Goal: Task Accomplishment & Management: Complete application form

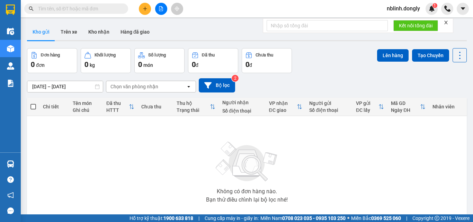
scroll to position [38, 0]
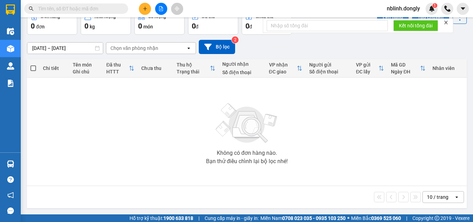
drag, startPoint x: 139, startPoint y: 135, endPoint x: 444, endPoint y: 23, distance: 325.1
click at [444, 23] on icon "close" at bounding box center [446, 22] width 5 height 5
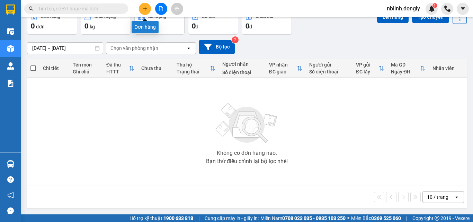
click at [143, 10] on icon "plus" at bounding box center [145, 8] width 5 height 5
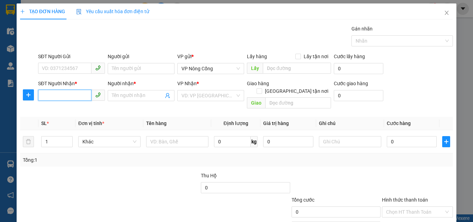
click at [48, 96] on input "SĐT Người Nhận *" at bounding box center [64, 95] width 53 height 11
click at [44, 70] on input "SĐT Người Gửi" at bounding box center [64, 68] width 53 height 11
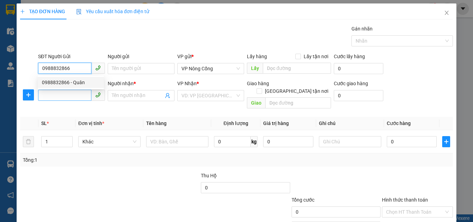
type input "0988832866"
click at [47, 97] on input "SĐT Người Nhận *" at bounding box center [64, 95] width 53 height 11
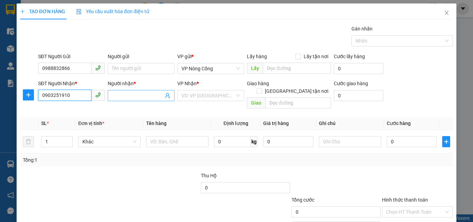
type input "0903251910"
click at [118, 94] on input "Người nhận *" at bounding box center [138, 96] width 52 height 8
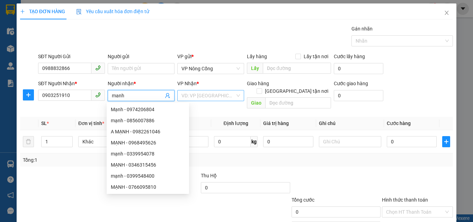
type input "manh"
click at [198, 97] on input "search" at bounding box center [208, 95] width 54 height 10
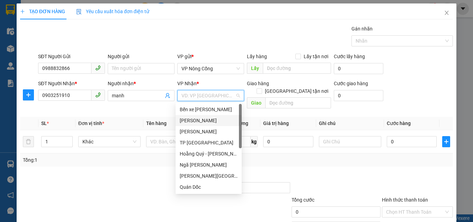
click at [191, 120] on div "[PERSON_NAME]" at bounding box center [209, 121] width 58 height 8
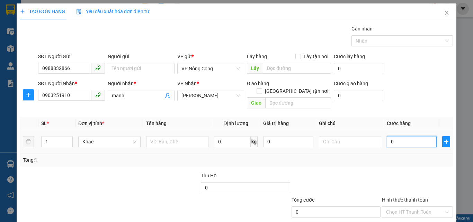
click at [393, 136] on input "0" at bounding box center [412, 141] width 50 height 11
type input "3"
type input "30"
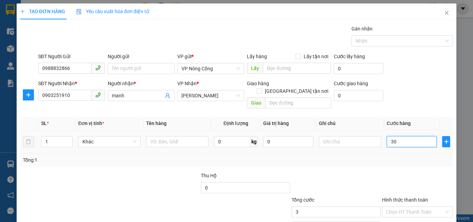
type input "30"
type input "300"
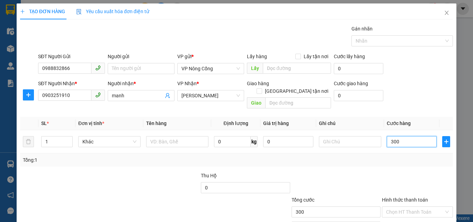
scroll to position [34, 0]
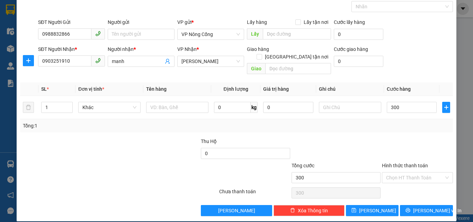
type input "300.000"
click at [397, 163] on label "Hình thức thanh toán" at bounding box center [405, 166] width 46 height 6
click at [397, 172] on input "Hình thức thanh toán" at bounding box center [415, 177] width 58 height 10
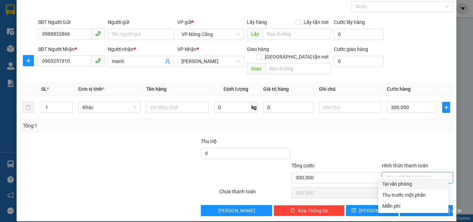
click at [403, 185] on div "Tại văn phòng" at bounding box center [413, 184] width 62 height 8
type input "0"
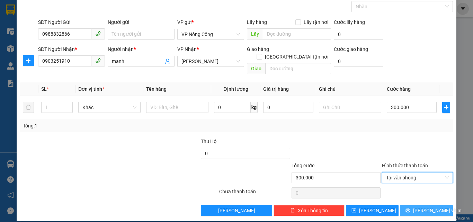
click at [414, 205] on button "[PERSON_NAME] và In" at bounding box center [426, 210] width 53 height 11
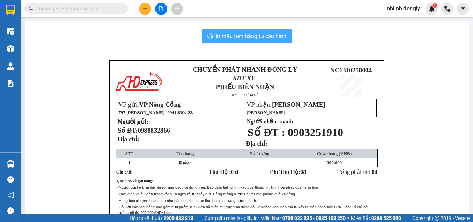
click at [254, 37] on span "In mẫu tem hàng tự cấu hình" at bounding box center [251, 36] width 71 height 9
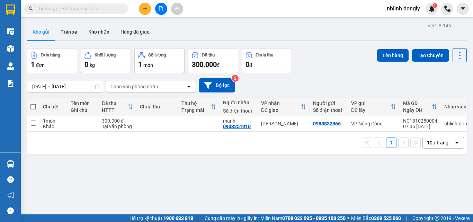
click at [432, 104] on icon at bounding box center [435, 107] width 6 height 6
click at [432, 105] on div at bounding box center [435, 107] width 6 height 6
click at [0, 0] on div "Đang tải dữ liệu" at bounding box center [0, 0] width 0 height 0
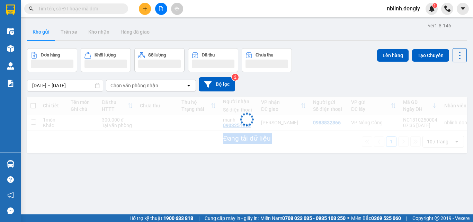
click at [430, 104] on div "Đang tải dữ liệu" at bounding box center [247, 125] width 440 height 56
click at [430, 105] on div "Đang tải dữ liệu" at bounding box center [247, 125] width 440 height 56
click at [429, 105] on div "Đang tải dữ liệu" at bounding box center [247, 125] width 440 height 56
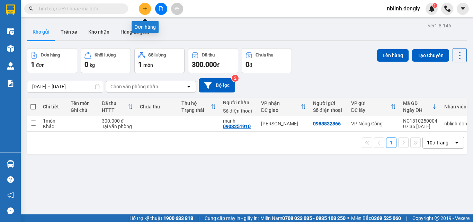
click at [145, 10] on icon "plus" at bounding box center [145, 8] width 5 height 5
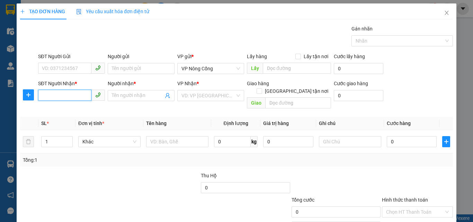
click at [46, 97] on input "SĐT Người Nhận *" at bounding box center [64, 95] width 53 height 11
type input "0977371336"
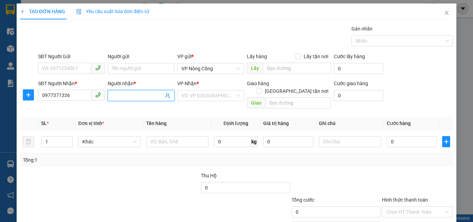
click at [123, 92] on input "Người nhận *" at bounding box center [138, 96] width 52 height 8
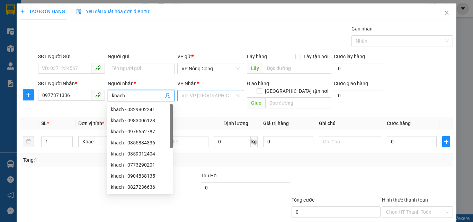
type input "khach"
click at [197, 98] on input "search" at bounding box center [208, 95] width 54 height 10
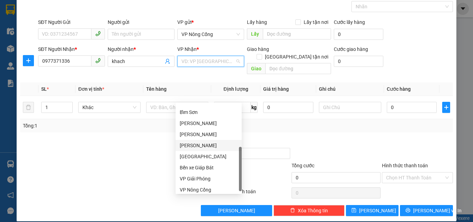
scroll to position [100, 0]
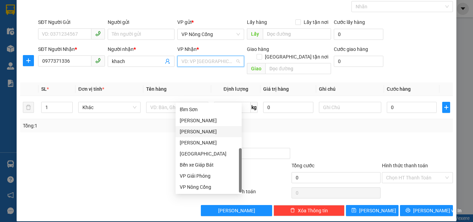
drag, startPoint x: 195, startPoint y: 130, endPoint x: 459, endPoint y: 119, distance: 263.8
click at [197, 130] on div "[PERSON_NAME]" at bounding box center [209, 132] width 58 height 8
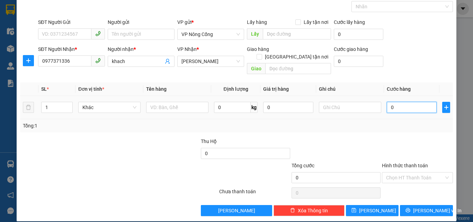
click at [398, 102] on input "0" at bounding box center [412, 107] width 50 height 11
type input "5"
type input "50"
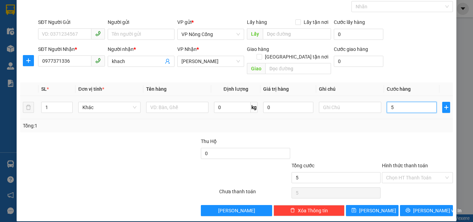
type input "50"
type input "50.000"
click at [397, 162] on div "Hình thức thanh toán" at bounding box center [417, 167] width 71 height 10
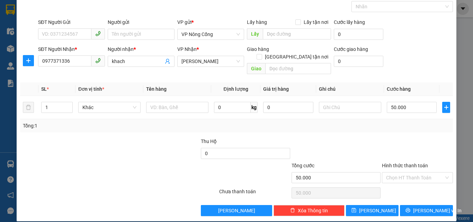
click at [404, 163] on label "Hình thức thanh toán" at bounding box center [405, 166] width 46 height 6
click at [404, 172] on input "Hình thức thanh toán" at bounding box center [415, 177] width 58 height 10
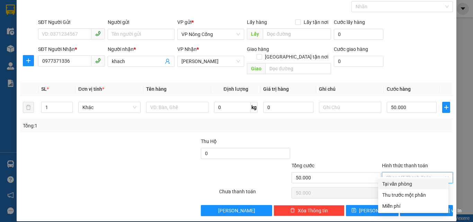
click at [403, 185] on div "Tại văn phòng" at bounding box center [413, 184] width 62 height 8
type input "0"
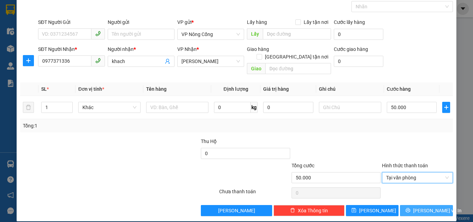
click at [418, 207] on span "[PERSON_NAME] và In" at bounding box center [437, 211] width 48 height 8
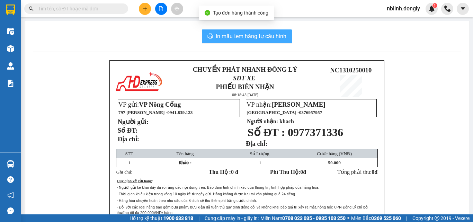
drag, startPoint x: 256, startPoint y: 36, endPoint x: 338, endPoint y: 129, distance: 123.9
click at [256, 36] on span "In mẫu tem hàng tự cấu hình" at bounding box center [251, 36] width 71 height 9
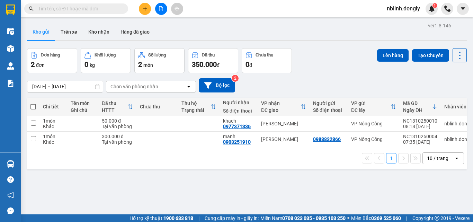
click at [45, 9] on input "text" at bounding box center [79, 9] width 82 height 8
click at [147, 10] on icon "plus" at bounding box center [145, 8] width 5 height 5
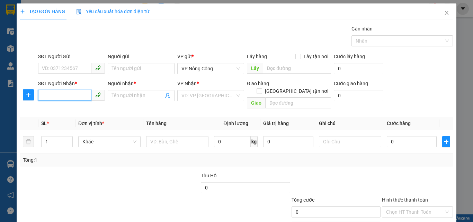
click at [48, 94] on input "SĐT Người Nhận *" at bounding box center [64, 95] width 53 height 11
type input "0335068860"
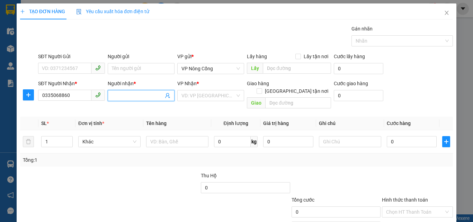
click at [130, 97] on input "Người nhận *" at bounding box center [138, 96] width 52 height 8
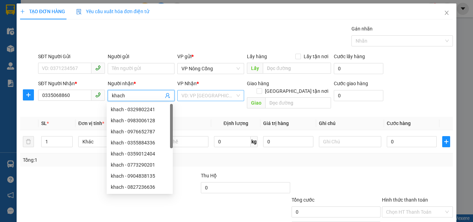
type input "khach"
click at [198, 97] on input "search" at bounding box center [208, 95] width 54 height 10
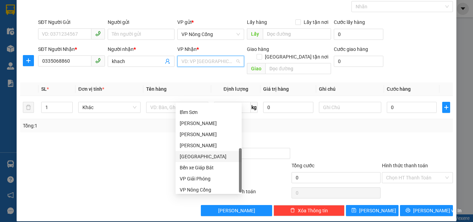
scroll to position [100, 0]
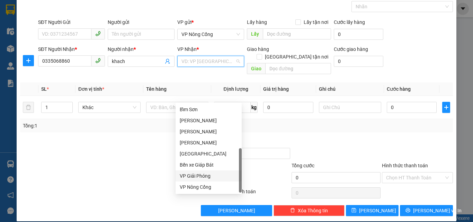
click at [201, 177] on div "VP Giải Phóng" at bounding box center [209, 176] width 58 height 8
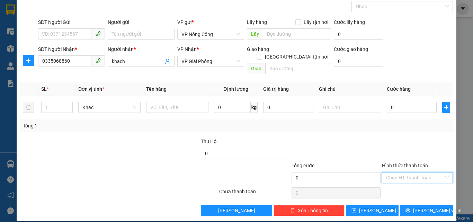
click at [398, 172] on input "Hình thức thanh toán" at bounding box center [415, 177] width 58 height 10
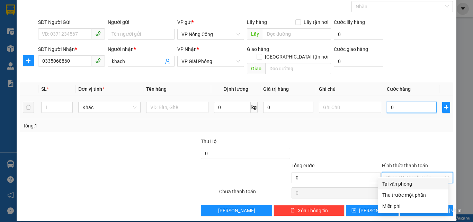
click at [394, 102] on input "0" at bounding box center [412, 107] width 50 height 11
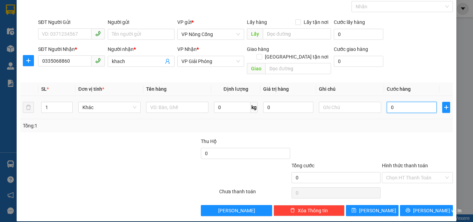
type input "4"
type input "40"
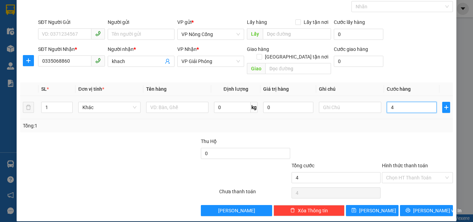
type input "40"
type input "40.000"
click at [397, 163] on label "Hình thức thanh toán" at bounding box center [405, 166] width 46 height 6
click at [397, 172] on input "Hình thức thanh toán" at bounding box center [415, 177] width 58 height 10
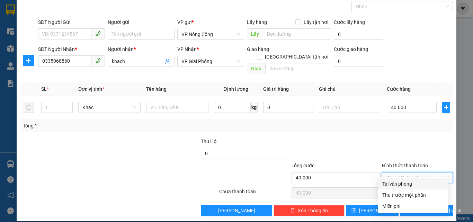
click at [401, 185] on div "Tại văn phòng" at bounding box center [413, 184] width 62 height 8
type input "0"
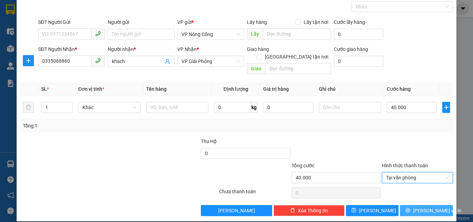
click at [422, 207] on span "[PERSON_NAME] và In" at bounding box center [437, 211] width 48 height 8
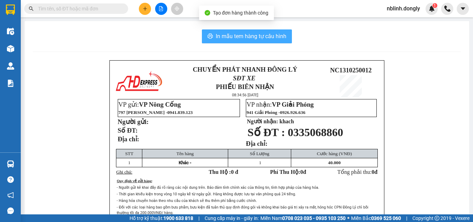
click at [243, 41] on span "In mẫu tem hàng tự cấu hình" at bounding box center [251, 36] width 71 height 9
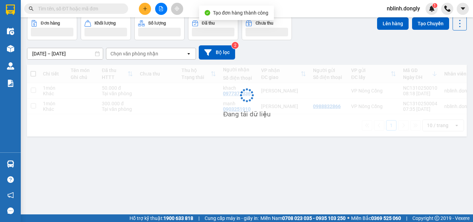
scroll to position [32, 0]
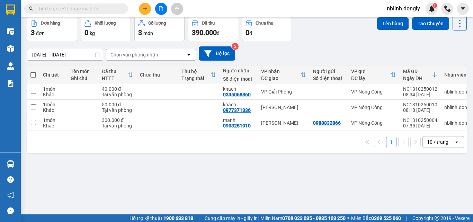
click at [252, 153] on div "1 10 / trang open" at bounding box center [247, 142] width 440 height 22
click at [141, 10] on button at bounding box center [145, 9] width 12 height 12
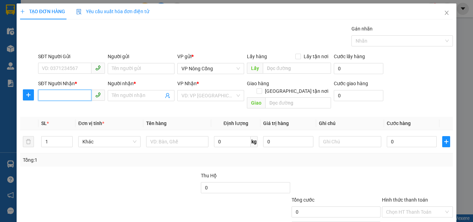
click at [44, 99] on input "SĐT Người Nhận *" at bounding box center [64, 95] width 53 height 11
type input "0984634916"
click at [128, 94] on input "Người nhận *" at bounding box center [138, 96] width 52 height 8
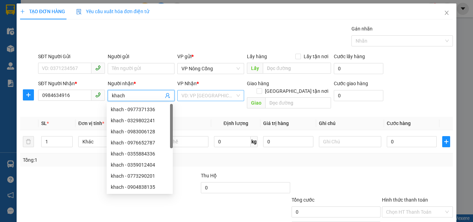
type input "khach"
drag, startPoint x: 191, startPoint y: 92, endPoint x: 193, endPoint y: 97, distance: 5.7
click at [191, 92] on input "search" at bounding box center [208, 95] width 54 height 10
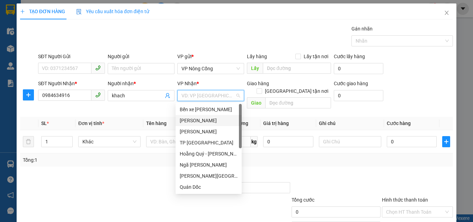
scroll to position [69, 0]
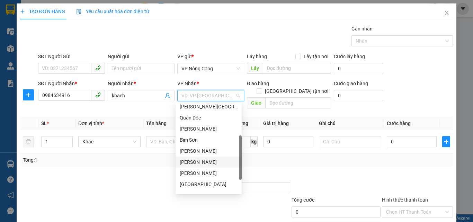
drag, startPoint x: 190, startPoint y: 162, endPoint x: 372, endPoint y: 177, distance: 182.1
click at [192, 162] on div "[PERSON_NAME]" at bounding box center [209, 162] width 58 height 8
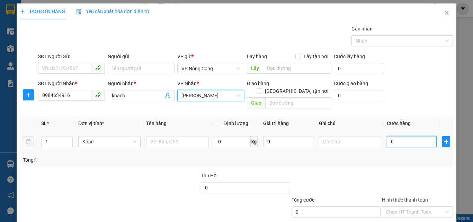
click at [407, 136] on input "0" at bounding box center [412, 141] width 50 height 11
type input "5"
type input "50"
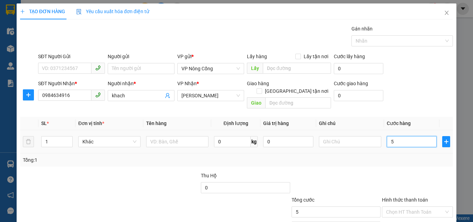
type input "50"
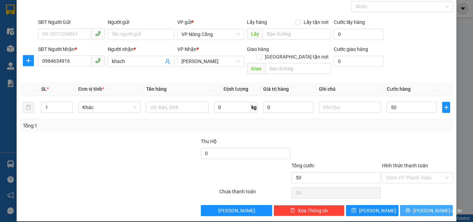
type input "50.000"
click at [431, 207] on span "[PERSON_NAME] và In" at bounding box center [437, 211] width 48 height 8
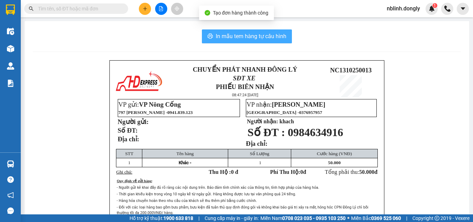
drag, startPoint x: 250, startPoint y: 37, endPoint x: 373, endPoint y: 166, distance: 178.3
click at [251, 39] on span "In mẫu tem hàng tự cấu hình" at bounding box center [251, 36] width 71 height 9
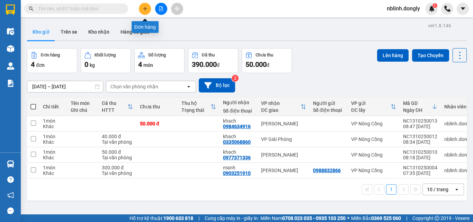
click at [146, 9] on icon "plus" at bounding box center [145, 8] width 4 height 0
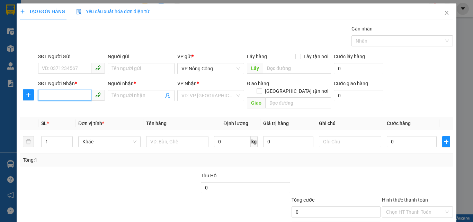
click at [52, 96] on input "SĐT Người Nhận *" at bounding box center [64, 95] width 53 height 11
type input "0989692181"
click at [122, 94] on input "Người nhận *" at bounding box center [138, 96] width 52 height 8
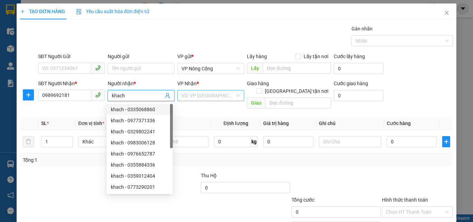
type input "khach"
click at [206, 92] on input "search" at bounding box center [208, 95] width 54 height 10
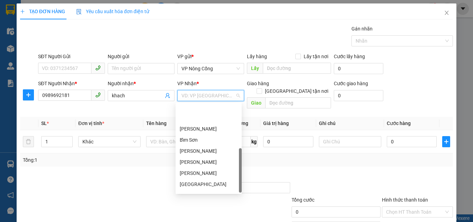
scroll to position [100, 0]
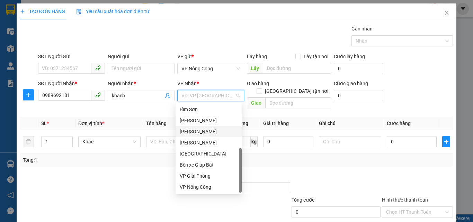
click at [195, 132] on div "[PERSON_NAME]" at bounding box center [209, 132] width 58 height 8
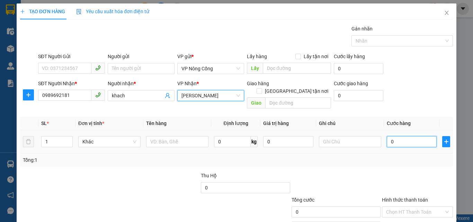
click at [406, 136] on input "0" at bounding box center [412, 141] width 50 height 11
type input "8"
type input "80"
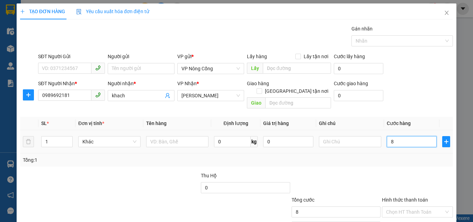
type input "80"
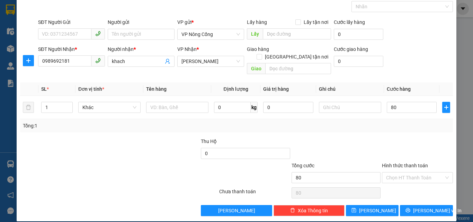
type input "80.000"
click at [397, 163] on label "Hình thức thanh toán" at bounding box center [405, 166] width 46 height 6
click at [397, 172] on input "Hình thức thanh toán" at bounding box center [415, 177] width 58 height 10
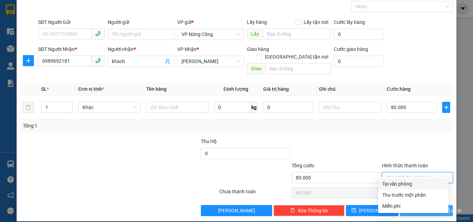
drag, startPoint x: 405, startPoint y: 185, endPoint x: 422, endPoint y: 202, distance: 24.0
click at [405, 186] on div "Tại văn phòng" at bounding box center [413, 184] width 62 height 8
type input "0"
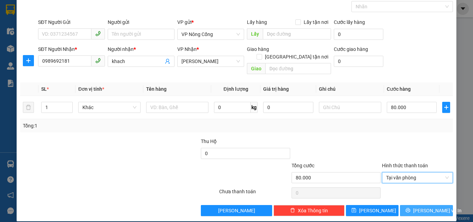
click at [426, 207] on span "[PERSON_NAME] và In" at bounding box center [437, 211] width 48 height 8
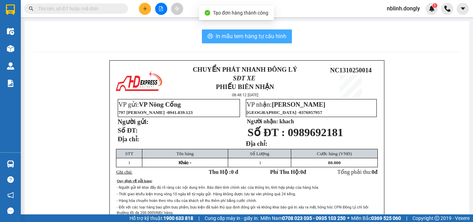
click at [240, 37] on span "In mẫu tem hàng tự cấu hình" at bounding box center [251, 36] width 71 height 9
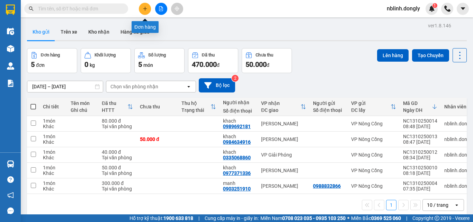
click at [144, 11] on icon "plus" at bounding box center [145, 8] width 5 height 5
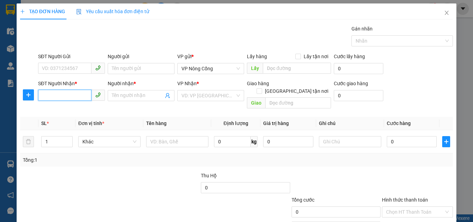
click at [56, 95] on input "SĐT Người Nhận *" at bounding box center [64, 95] width 53 height 11
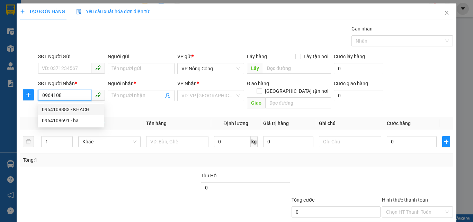
drag, startPoint x: 63, startPoint y: 111, endPoint x: 71, endPoint y: 106, distance: 9.0
click at [63, 111] on div "0964108883 - KHACH" at bounding box center [71, 110] width 58 height 8
type input "0964108883"
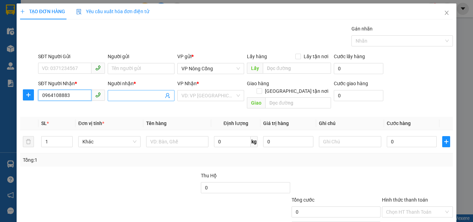
type input "KHACH"
type input "0964108883"
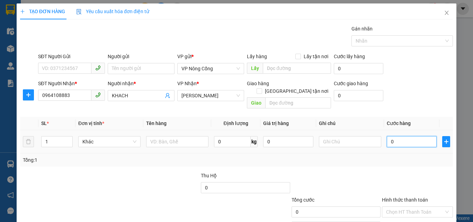
click at [400, 136] on input "0" at bounding box center [412, 141] width 50 height 11
type input "5"
type input "50"
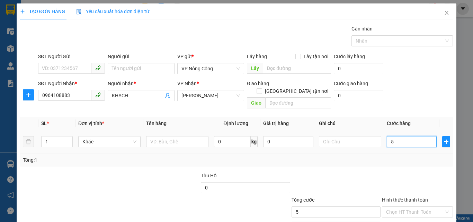
type input "50"
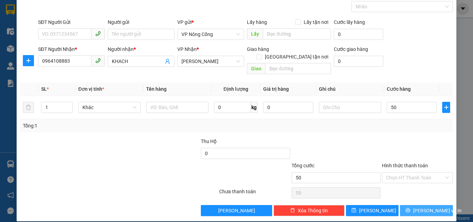
type input "50.000"
click at [422, 207] on span "[PERSON_NAME] và In" at bounding box center [437, 211] width 48 height 8
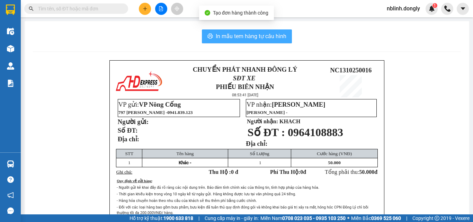
drag, startPoint x: 261, startPoint y: 38, endPoint x: 267, endPoint y: 129, distance: 91.3
click at [261, 42] on button "In mẫu tem hàng tự cấu hình" at bounding box center [247, 36] width 90 height 14
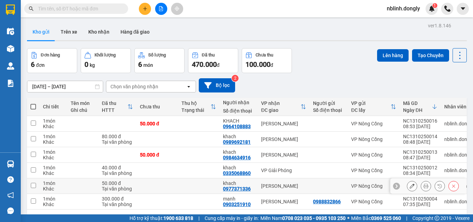
scroll to position [32, 0]
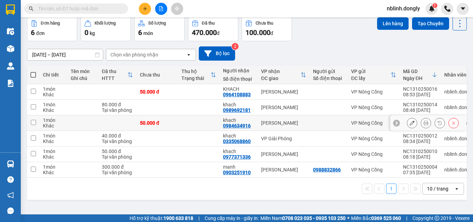
click at [34, 124] on input "checkbox" at bounding box center [33, 122] width 5 height 5
checkbox input "true"
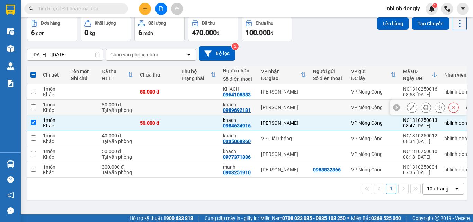
click at [33, 106] on input "checkbox" at bounding box center [33, 106] width 5 height 5
checkbox input "true"
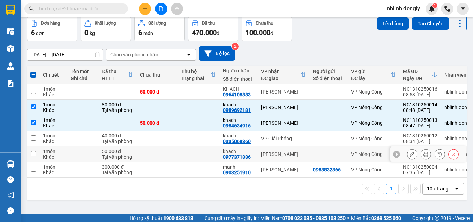
drag, startPoint x: 32, startPoint y: 153, endPoint x: 55, endPoint y: 147, distance: 23.9
click at [33, 153] on input "checkbox" at bounding box center [33, 153] width 5 height 5
checkbox input "true"
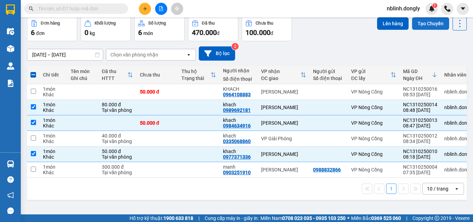
click at [417, 22] on button "Tạo Chuyến" at bounding box center [430, 23] width 37 height 12
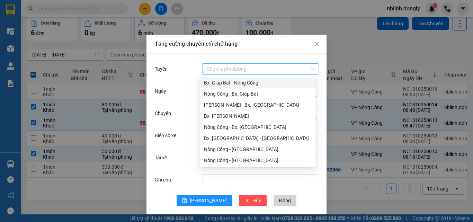
click at [230, 69] on input "Tuyến" at bounding box center [258, 69] width 103 height 10
click at [242, 160] on div "Nông Cống - [GEOGRAPHIC_DATA]" at bounding box center [257, 161] width 107 height 8
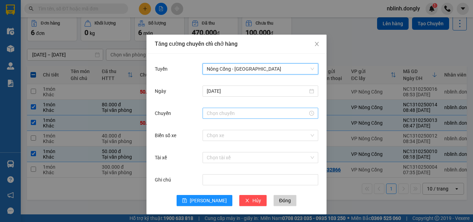
click at [218, 112] on input "Chuyến" at bounding box center [257, 113] width 101 height 8
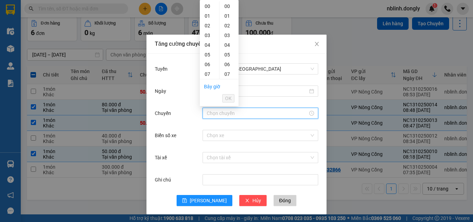
scroll to position [69, 0]
drag, startPoint x: 205, startPoint y: 23, endPoint x: 230, endPoint y: 65, distance: 49.1
click at [205, 23] on div "09" at bounding box center [209, 24] width 19 height 10
type input "09:00"
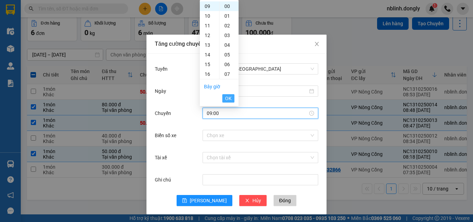
click at [229, 99] on span "OK" at bounding box center [228, 99] width 7 height 8
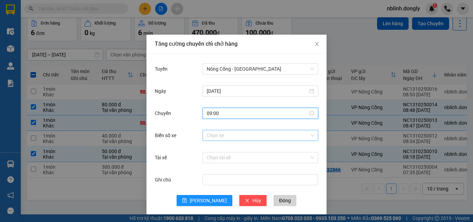
click at [219, 138] on input "Biển số xe" at bounding box center [258, 135] width 103 height 10
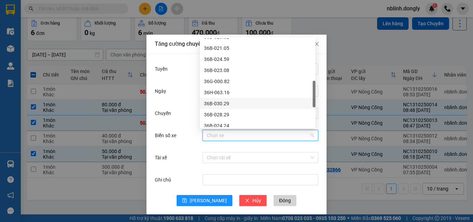
scroll to position [208, 0]
click at [220, 103] on div "36B-028.59" at bounding box center [257, 102] width 107 height 8
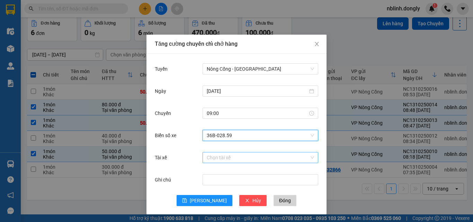
click at [208, 157] on input "Tài xế" at bounding box center [258, 157] width 103 height 10
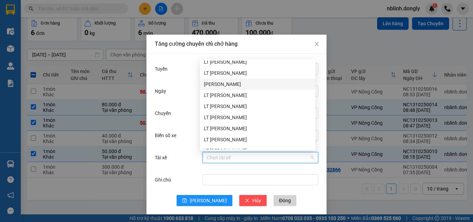
scroll to position [173, 0]
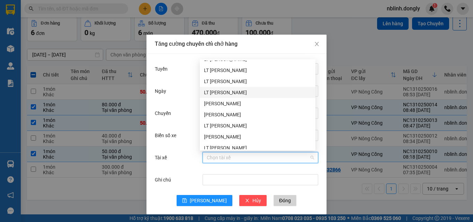
click at [223, 91] on div "LT Lê Văn Đông" at bounding box center [257, 93] width 107 height 8
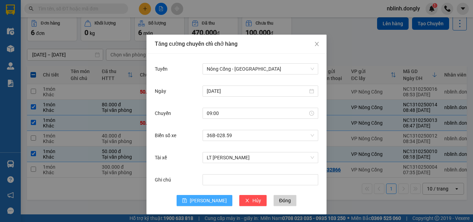
click at [207, 199] on span "[PERSON_NAME]" at bounding box center [208, 201] width 37 height 8
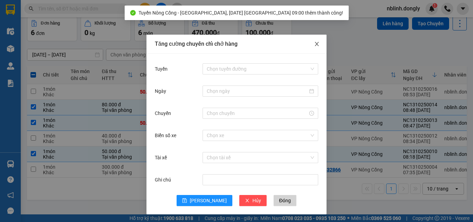
click at [314, 44] on icon "close" at bounding box center [317, 44] width 6 height 6
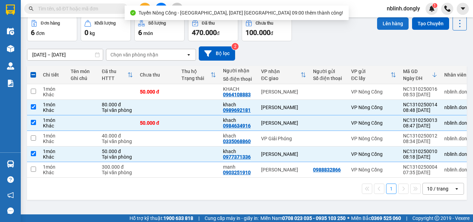
click at [382, 24] on button "Lên hàng" at bounding box center [393, 23] width 32 height 12
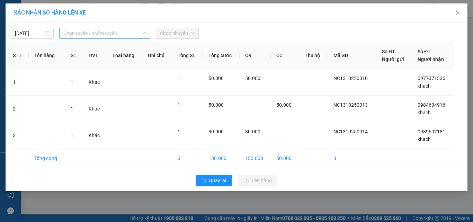
click at [103, 32] on span "Chọn tuyến - nhóm tuyến" at bounding box center [104, 33] width 83 height 10
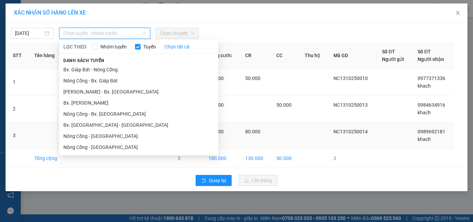
drag, startPoint x: 97, startPoint y: 148, endPoint x: 113, endPoint y: 142, distance: 17.5
click at [97, 148] on li "Nông Cống - [GEOGRAPHIC_DATA]" at bounding box center [138, 147] width 159 height 11
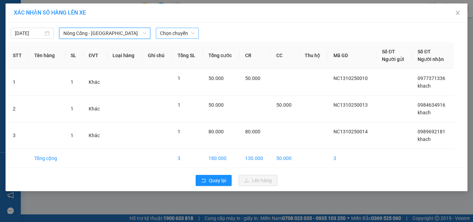
click at [174, 35] on span "Chọn chuyến" at bounding box center [177, 33] width 35 height 10
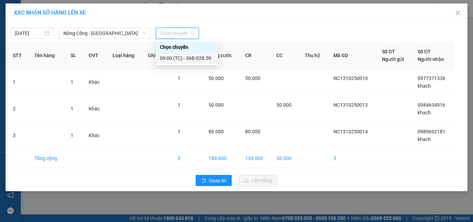
click at [199, 56] on div "09:00 (TC) - 36B-028.59" at bounding box center [187, 58] width 54 height 8
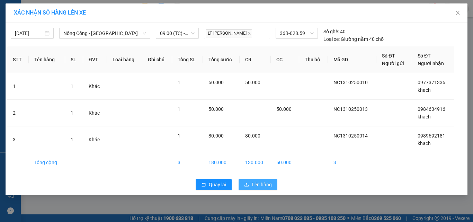
click at [254, 184] on span "Lên hàng" at bounding box center [262, 185] width 20 height 8
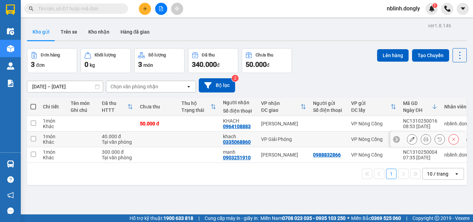
click at [32, 139] on input "checkbox" at bounding box center [33, 138] width 5 height 5
checkbox input "true"
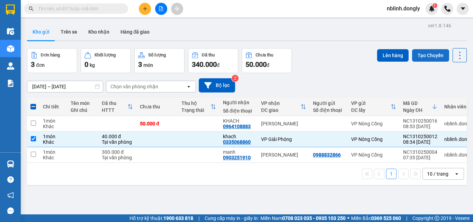
click at [427, 56] on button "Tạo Chuyến" at bounding box center [430, 55] width 37 height 12
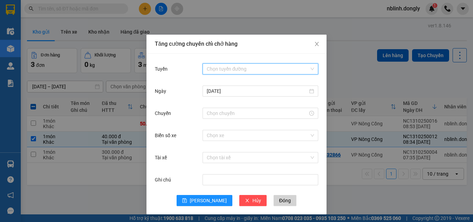
click at [236, 66] on input "Tuyến" at bounding box center [258, 69] width 103 height 10
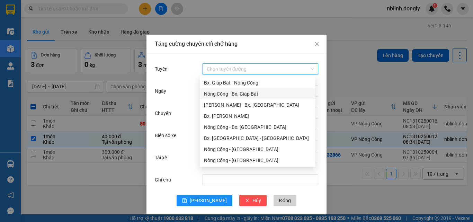
click at [246, 94] on div "Nông Cống - Bx. Giáp Bát" at bounding box center [257, 94] width 107 height 8
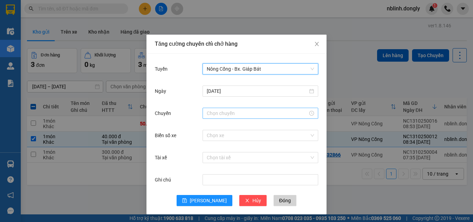
click at [213, 113] on input "Chuyến" at bounding box center [257, 113] width 101 height 8
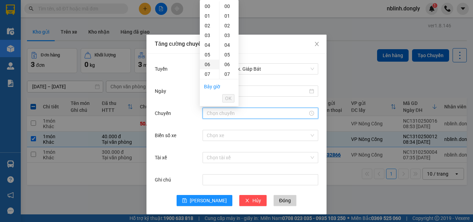
scroll to position [35, 0]
click at [208, 49] on div "08" at bounding box center [209, 49] width 19 height 10
click at [227, 47] on div "40" at bounding box center [229, 48] width 19 height 10
type input "08:40"
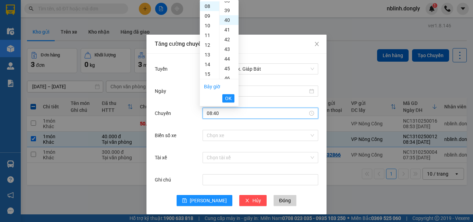
scroll to position [388, 0]
click at [229, 98] on span "OK" at bounding box center [228, 99] width 7 height 8
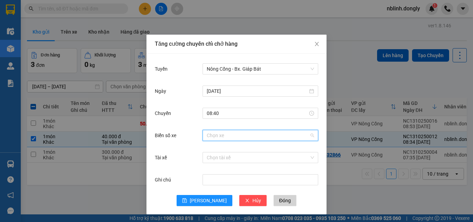
click at [213, 137] on input "Biển số xe" at bounding box center [258, 135] width 103 height 10
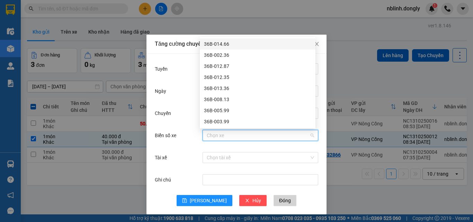
drag, startPoint x: 216, startPoint y: 45, endPoint x: 214, endPoint y: 51, distance: 6.7
click at [215, 45] on div "36B-014.66" at bounding box center [257, 44] width 107 height 8
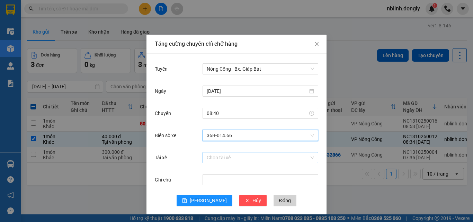
click at [217, 161] on input "Tài xế" at bounding box center [258, 157] width 103 height 10
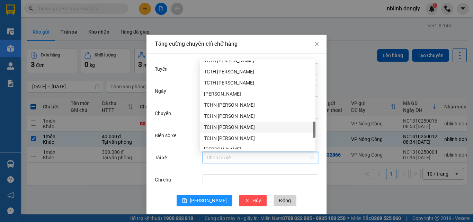
scroll to position [485, 0]
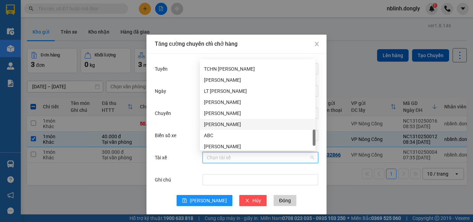
click at [217, 124] on div "Lê Mạnh Diện" at bounding box center [257, 125] width 107 height 8
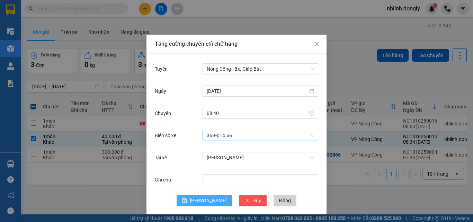
drag, startPoint x: 206, startPoint y: 202, endPoint x: 291, endPoint y: 139, distance: 106.0
click at [206, 202] on span "[PERSON_NAME]" at bounding box center [208, 201] width 37 height 8
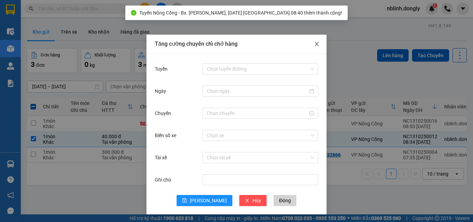
drag, startPoint x: 315, startPoint y: 42, endPoint x: 393, endPoint y: 43, distance: 77.9
click at [322, 42] on span "Close" at bounding box center [316, 44] width 19 height 19
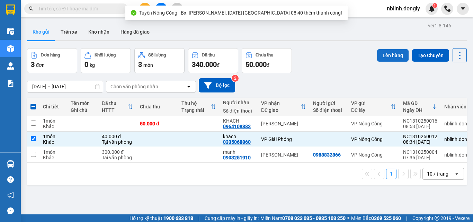
click at [390, 55] on button "Lên hàng" at bounding box center [393, 55] width 32 height 12
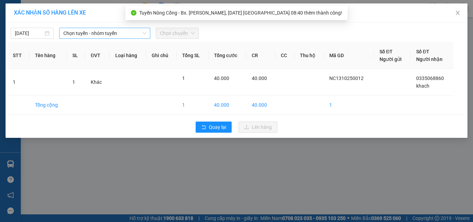
click at [101, 35] on span "Chọn tuyến - nhóm tuyến" at bounding box center [104, 33] width 83 height 10
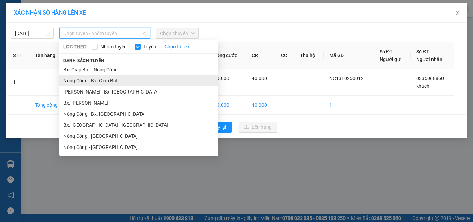
click at [100, 80] on li "Nông Cống - Bx. Giáp Bát" at bounding box center [138, 80] width 159 height 11
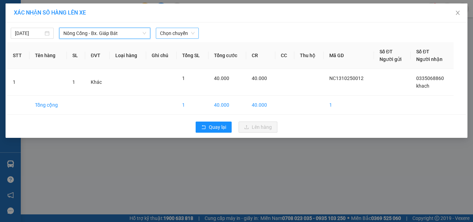
click at [179, 34] on span "Chọn chuyến" at bounding box center [177, 33] width 35 height 10
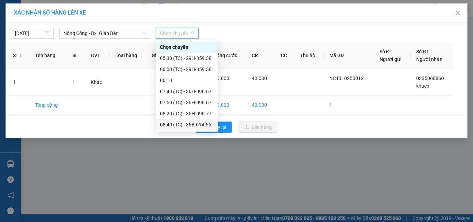
click at [195, 123] on div "08:40 (TC) - 36B-014.66" at bounding box center [187, 125] width 54 height 8
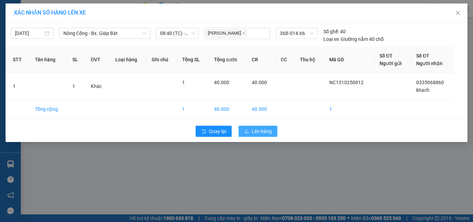
click at [251, 132] on button "Lên hàng" at bounding box center [258, 131] width 39 height 11
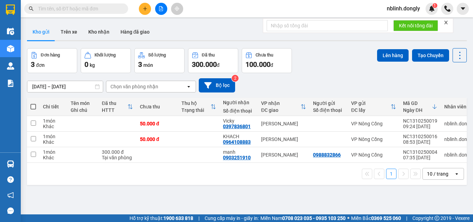
click at [103, 73] on button "Khối lượng 0 kg" at bounding box center [106, 60] width 50 height 25
drag, startPoint x: 103, startPoint y: 73, endPoint x: 124, endPoint y: 57, distance: 26.0
click at [107, 69] on button "Khối lượng 0 kg" at bounding box center [106, 60] width 50 height 25
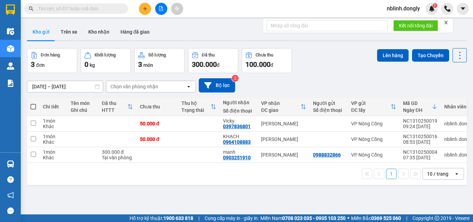
click at [125, 59] on button "Khối lượng 0 kg" at bounding box center [106, 60] width 50 height 25
click at [148, 7] on button at bounding box center [145, 9] width 12 height 12
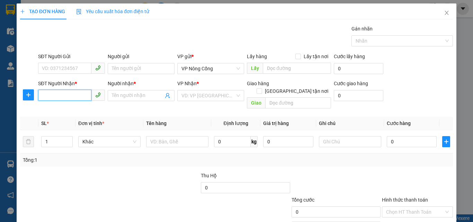
drag, startPoint x: 42, startPoint y: 94, endPoint x: 62, endPoint y: 96, distance: 20.5
click at [42, 95] on input "SĐT Người Nhận *" at bounding box center [64, 95] width 53 height 11
type input "0352918464"
click at [130, 95] on input "Người nhận *" at bounding box center [138, 96] width 52 height 8
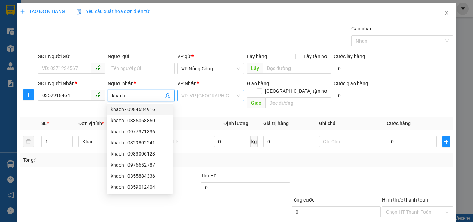
type input "khach"
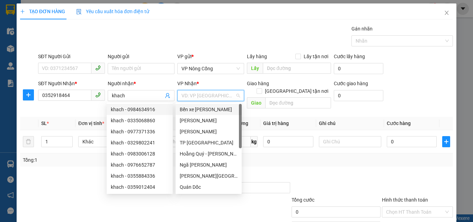
click at [203, 95] on input "search" at bounding box center [208, 95] width 54 height 10
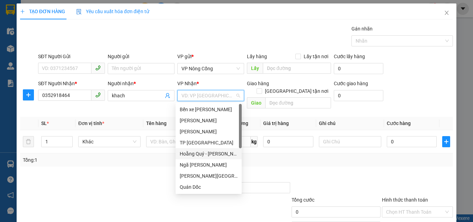
scroll to position [97, 0]
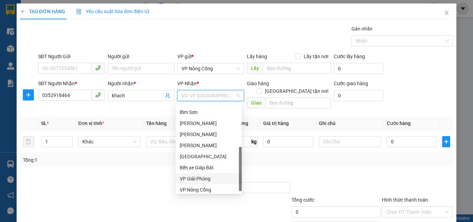
click at [202, 179] on div "VP Giải Phóng" at bounding box center [209, 179] width 58 height 8
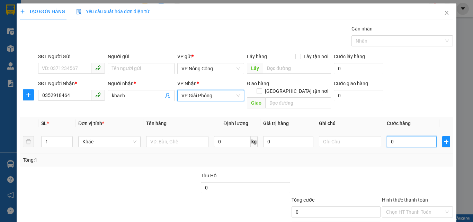
click at [403, 136] on input "0" at bounding box center [412, 141] width 50 height 11
type input "3"
type input "30"
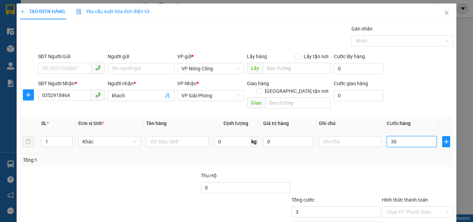
type input "30"
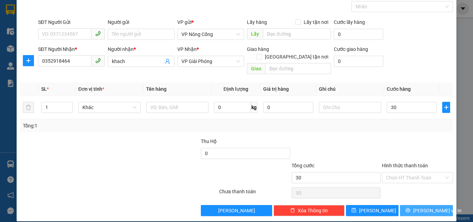
type input "30.000"
click at [422, 207] on span "[PERSON_NAME] và In" at bounding box center [437, 211] width 48 height 8
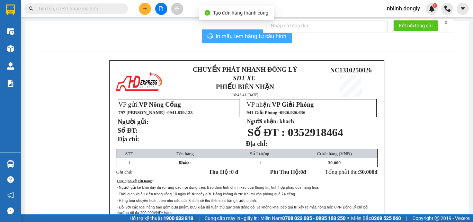
drag, startPoint x: 239, startPoint y: 35, endPoint x: 251, endPoint y: 113, distance: 78.9
click at [239, 36] on span "In mẫu tem hàng tự cấu hình" at bounding box center [251, 36] width 71 height 9
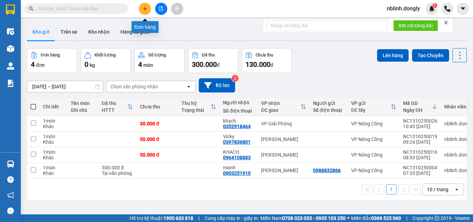
click at [142, 7] on button at bounding box center [145, 9] width 12 height 12
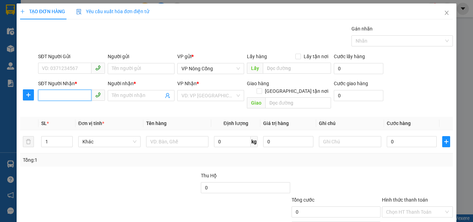
click at [45, 96] on input "SĐT Người Nhận *" at bounding box center [64, 95] width 53 height 11
type input "0328293676"
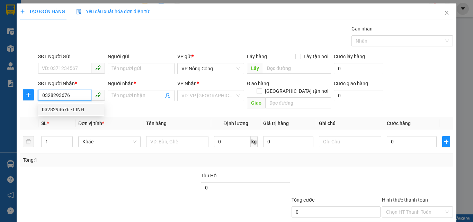
click at [68, 112] on div "0328293676 - LINH" at bounding box center [71, 110] width 58 height 8
type input "LINH"
checkbox input "true"
type input "TT NÔNG CỐNG"
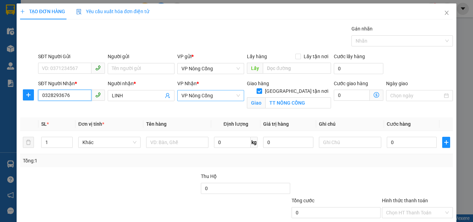
click at [208, 93] on span "VP Nông Cống" at bounding box center [210, 95] width 59 height 10
type input "0328293676"
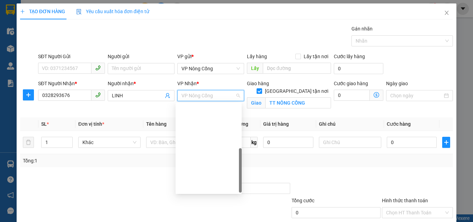
scroll to position [100, 0]
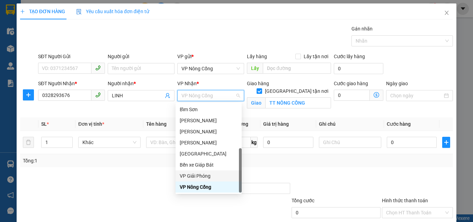
drag, startPoint x: 196, startPoint y: 172, endPoint x: 228, endPoint y: 172, distance: 31.5
click at [198, 172] on div "VP Giải Phóng" at bounding box center [209, 176] width 58 height 8
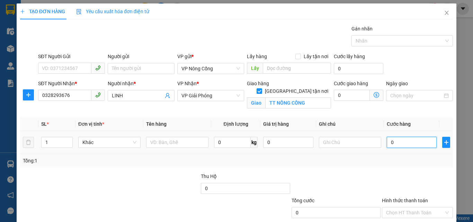
click at [402, 143] on input "0" at bounding box center [412, 142] width 50 height 11
type input "4"
type input "40"
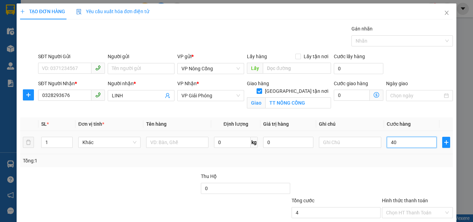
type input "40"
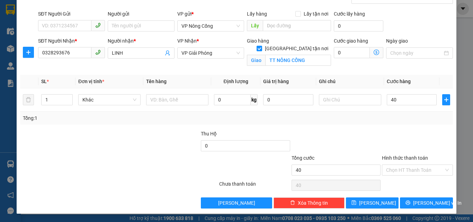
type input "40.000"
drag, startPoint x: 398, startPoint y: 155, endPoint x: 408, endPoint y: 175, distance: 21.7
click at [398, 157] on label "Hình thức thanh toán" at bounding box center [405, 158] width 46 height 6
click at [398, 165] on input "Hình thức thanh toán" at bounding box center [415, 170] width 58 height 10
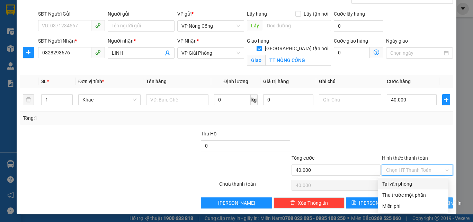
drag, startPoint x: 402, startPoint y: 182, endPoint x: 412, endPoint y: 207, distance: 27.0
click at [403, 184] on div "Tại văn phòng" at bounding box center [413, 184] width 62 height 8
type input "0"
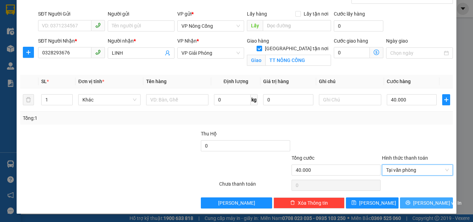
click at [410, 203] on icon "printer" at bounding box center [408, 202] width 5 height 5
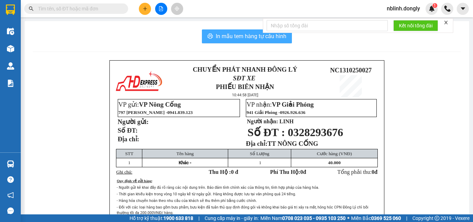
click at [234, 36] on span "In mẫu tem hàng tự cấu hình" at bounding box center [251, 36] width 71 height 9
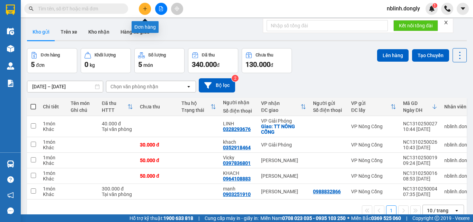
click at [146, 7] on icon "plus" at bounding box center [145, 8] width 5 height 5
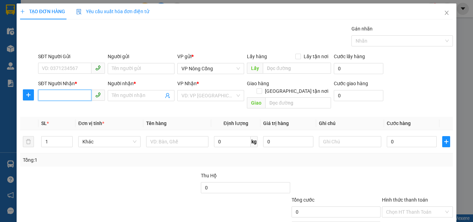
click at [48, 97] on input "SĐT Người Nhận *" at bounding box center [64, 95] width 53 height 11
type input "0964962335"
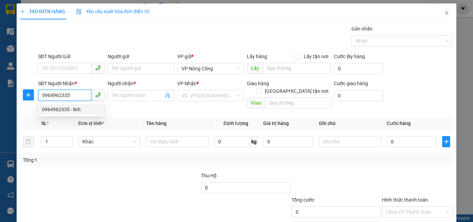
click at [69, 107] on div "0964962335 - linh" at bounding box center [71, 110] width 58 height 8
type input "linh"
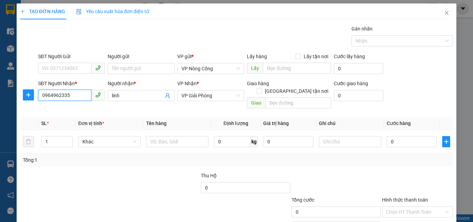
drag, startPoint x: 204, startPoint y: 97, endPoint x: 205, endPoint y: 104, distance: 7.7
click at [204, 98] on span "VP Giải Phóng" at bounding box center [210, 95] width 59 height 10
type input "0964962335"
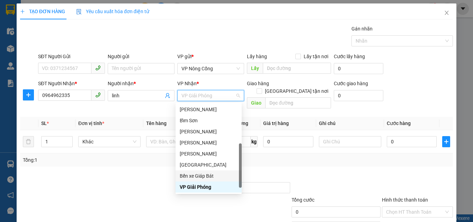
click at [200, 176] on div "Bến xe Giáp Bát" at bounding box center [209, 176] width 58 height 8
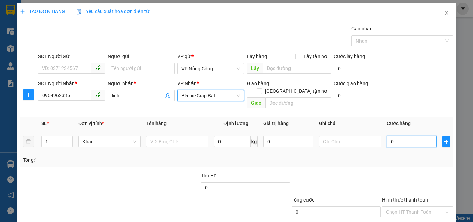
click at [402, 136] on input "0" at bounding box center [412, 141] width 50 height 11
type input "7"
type input "70"
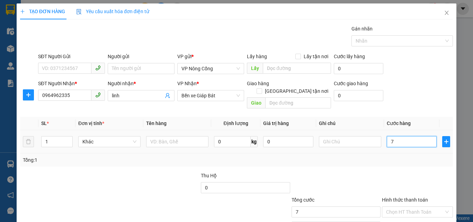
type input "70"
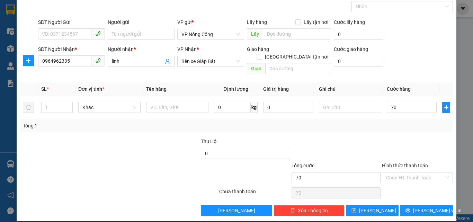
type input "70.000"
click at [405, 163] on label "Hình thức thanh toán" at bounding box center [405, 166] width 46 height 6
click at [405, 172] on input "Hình thức thanh toán" at bounding box center [415, 177] width 58 height 10
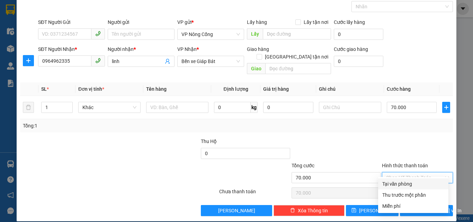
drag, startPoint x: 407, startPoint y: 183, endPoint x: 414, endPoint y: 188, distance: 8.6
click at [407, 184] on div "Tại văn phòng" at bounding box center [413, 184] width 62 height 8
type input "0"
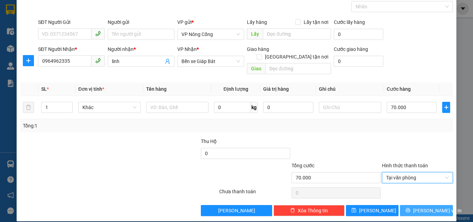
click at [423, 207] on span "[PERSON_NAME] và In" at bounding box center [437, 211] width 48 height 8
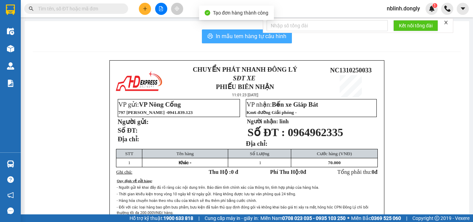
drag, startPoint x: 244, startPoint y: 30, endPoint x: 263, endPoint y: 83, distance: 56.2
click at [244, 32] on button "In mẫu tem hàng tự cấu hình" at bounding box center [247, 36] width 90 height 14
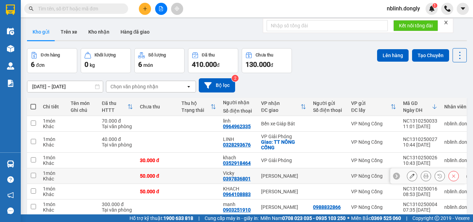
scroll to position [32, 0]
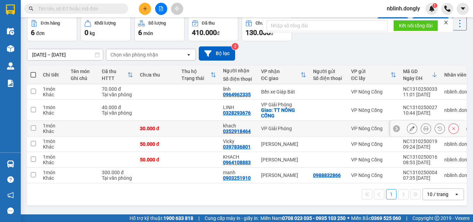
click at [34, 127] on input "checkbox" at bounding box center [33, 127] width 5 height 5
checkbox input "true"
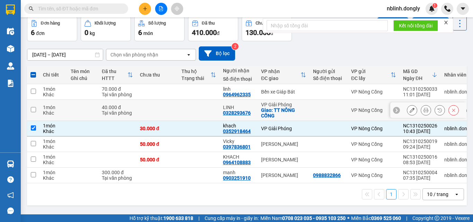
click at [33, 107] on input "checkbox" at bounding box center [33, 109] width 5 height 5
checkbox input "true"
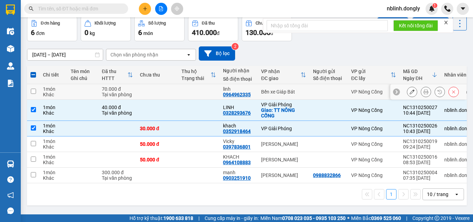
drag, startPoint x: 32, startPoint y: 89, endPoint x: 74, endPoint y: 101, distance: 43.9
click at [33, 90] on input "checkbox" at bounding box center [33, 91] width 5 height 5
checkbox input "true"
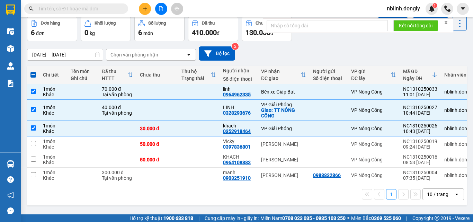
scroll to position [0, 0]
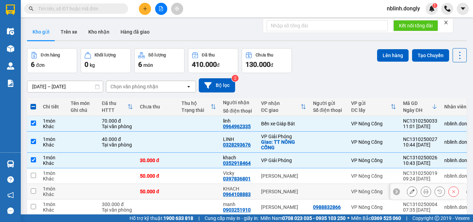
drag, startPoint x: 196, startPoint y: 191, endPoint x: 135, endPoint y: 236, distance: 75.4
click at [425, 56] on button "Tạo Chuyến" at bounding box center [430, 55] width 37 height 12
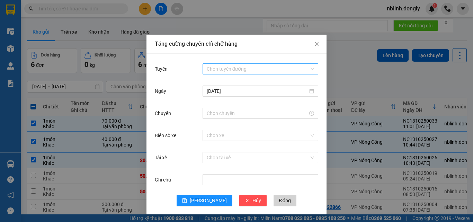
click at [217, 68] on input "Tuyến" at bounding box center [258, 69] width 103 height 10
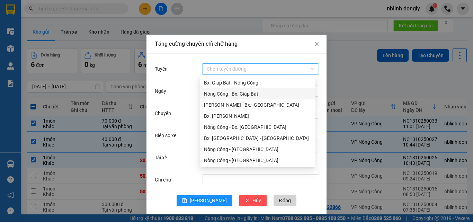
click at [242, 94] on div "Nông Cống - Bx. Giáp Bát" at bounding box center [257, 94] width 107 height 8
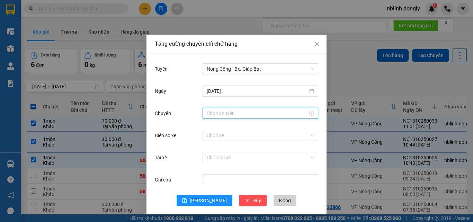
click at [213, 110] on input "Chuyến" at bounding box center [257, 113] width 101 height 8
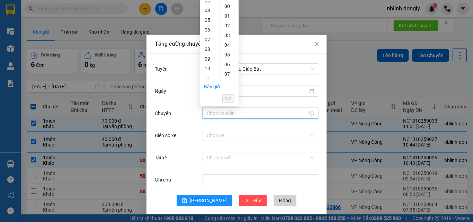
scroll to position [69, 0]
click at [208, 44] on div "11" at bounding box center [209, 44] width 19 height 10
drag, startPoint x: 225, startPoint y: 27, endPoint x: 217, endPoint y: 91, distance: 64.6
click at [225, 28] on div "20" at bounding box center [229, 27] width 19 height 10
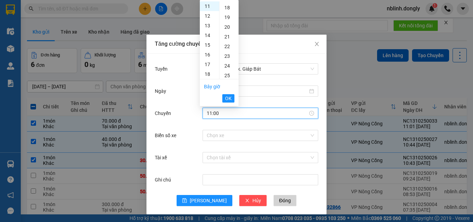
type input "11:20"
drag, startPoint x: 228, startPoint y: 95, endPoint x: 217, endPoint y: 122, distance: 28.5
click at [228, 96] on span "OK" at bounding box center [228, 99] width 7 height 8
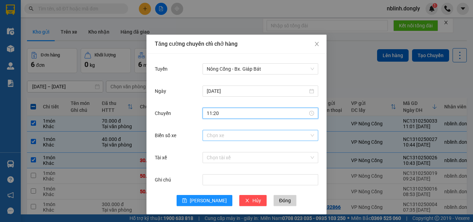
click at [210, 134] on input "Biển số xe" at bounding box center [258, 135] width 103 height 10
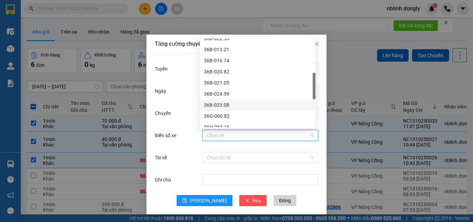
scroll to position [208, 0]
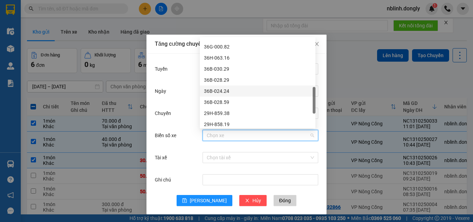
click at [221, 91] on div "36B-024.24" at bounding box center [257, 91] width 107 height 8
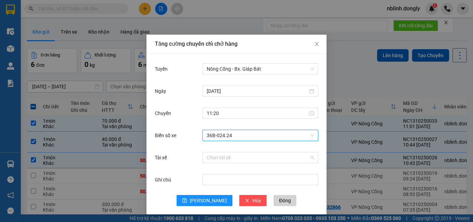
drag, startPoint x: 212, startPoint y: 160, endPoint x: 223, endPoint y: 130, distance: 32.8
click at [212, 160] on input "Tài xế" at bounding box center [258, 157] width 103 height 10
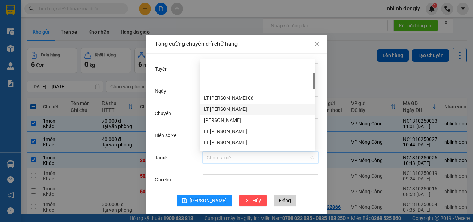
scroll to position [69, 0]
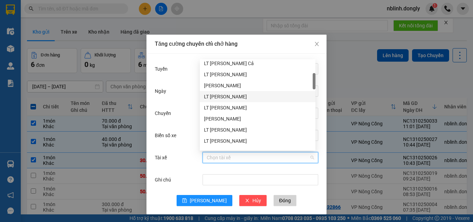
click at [219, 96] on div "LT [PERSON_NAME]" at bounding box center [257, 97] width 107 height 8
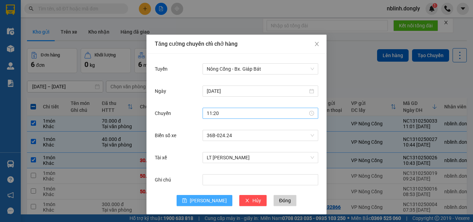
drag, startPoint x: 204, startPoint y: 197, endPoint x: 299, endPoint y: 110, distance: 128.5
click at [205, 197] on span "[PERSON_NAME]" at bounding box center [208, 201] width 37 height 8
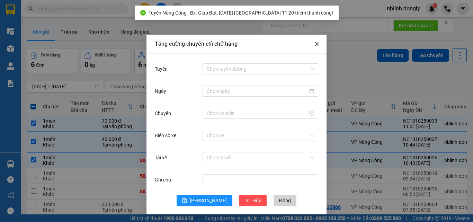
click at [310, 44] on span "Close" at bounding box center [316, 44] width 19 height 19
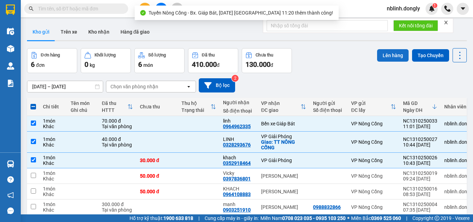
click at [384, 54] on button "Lên hàng" at bounding box center [393, 55] width 32 height 12
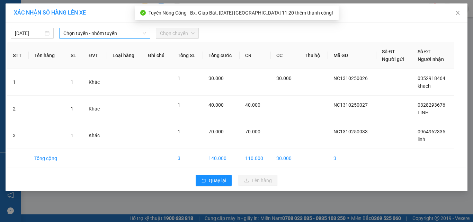
click at [87, 29] on span "Chọn tuyến - nhóm tuyến" at bounding box center [104, 33] width 83 height 10
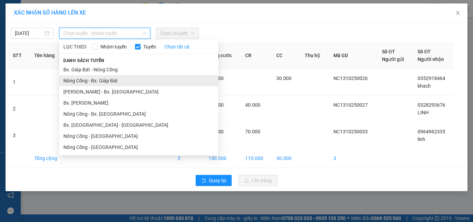
click at [98, 83] on li "Nông Cống - Bx. Giáp Bát" at bounding box center [138, 80] width 159 height 11
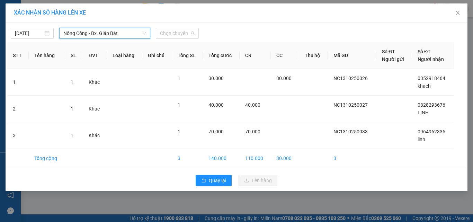
drag, startPoint x: 171, startPoint y: 30, endPoint x: 183, endPoint y: 75, distance: 46.5
click at [171, 32] on span "Chọn chuyến" at bounding box center [177, 33] width 35 height 10
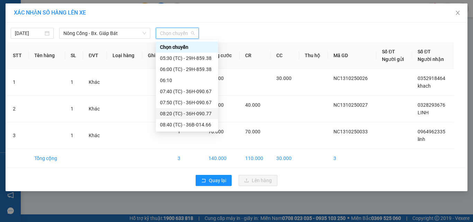
scroll to position [22, 0]
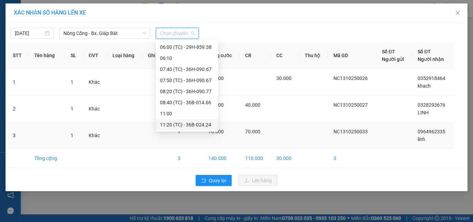
click at [212, 140] on td "70.000" at bounding box center [221, 135] width 37 height 27
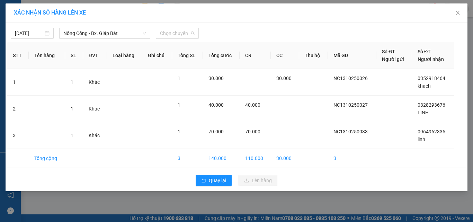
scroll to position [0, 0]
drag, startPoint x: 181, startPoint y: 34, endPoint x: 184, endPoint y: 53, distance: 19.3
click at [183, 44] on body "Kết quả tìm kiếm ( 0 ) Bộ lọc No Data nblinh.dongly 1 Điều hành xe Kho hàng mới…" at bounding box center [236, 111] width 473 height 222
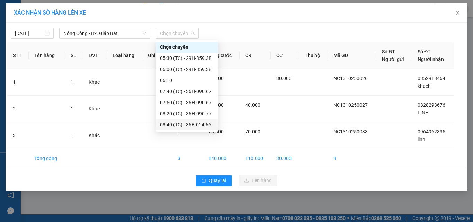
scroll to position [22, 0]
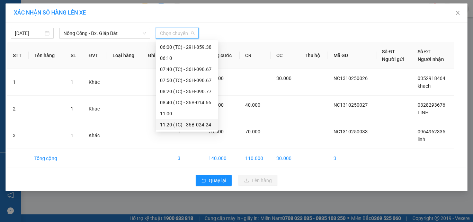
click at [200, 124] on div "11:20 (TC) - 36B-024.24" at bounding box center [187, 125] width 54 height 8
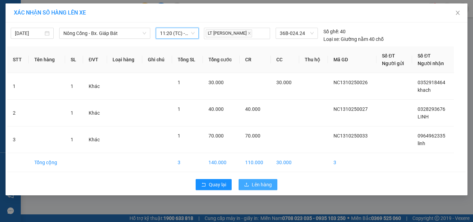
click at [256, 185] on span "Lên hàng" at bounding box center [262, 185] width 20 height 8
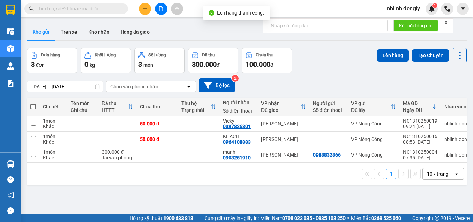
click at [251, 179] on div "1 10 / trang open" at bounding box center [247, 174] width 434 height 12
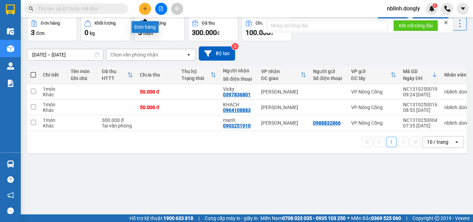
click at [143, 11] on button at bounding box center [145, 9] width 12 height 12
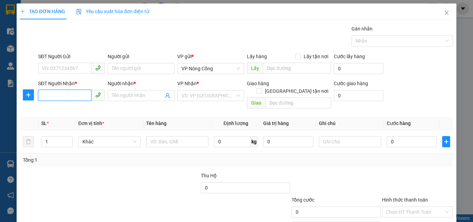
click at [62, 94] on input "SĐT Người Nhận *" at bounding box center [64, 95] width 53 height 11
type input "0904032437"
click at [113, 95] on input "Người nhận *" at bounding box center [138, 96] width 52 height 8
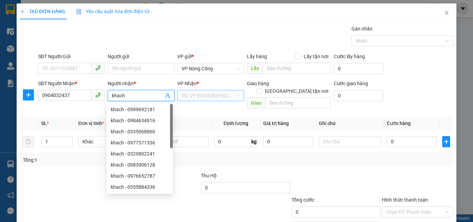
type input "khach"
click at [190, 93] on input "search" at bounding box center [208, 95] width 54 height 10
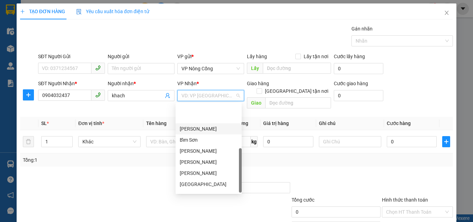
scroll to position [100, 0]
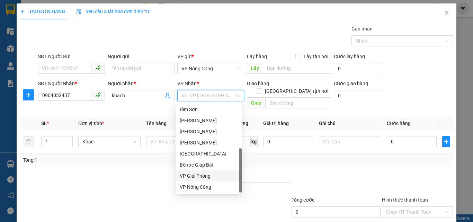
drag, startPoint x: 194, startPoint y: 175, endPoint x: 215, endPoint y: 169, distance: 22.6
click at [195, 174] on div "VP Giải Phóng" at bounding box center [209, 176] width 58 height 8
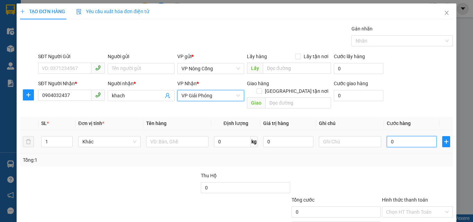
click at [406, 136] on input "0" at bounding box center [412, 141] width 50 height 11
type input "3"
type input "30"
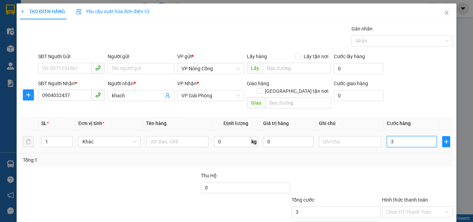
type input "30"
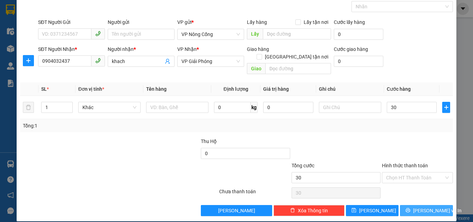
type input "30.000"
click at [420, 207] on span "[PERSON_NAME] và In" at bounding box center [437, 211] width 48 height 8
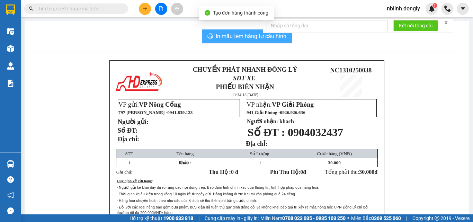
click at [248, 36] on span "In mẫu tem hàng tự cấu hình" at bounding box center [251, 36] width 71 height 9
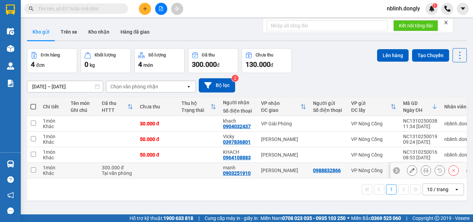
click at [33, 168] on input "checkbox" at bounding box center [33, 169] width 5 height 5
checkbox input "true"
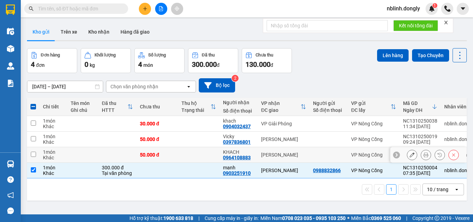
drag, startPoint x: 36, startPoint y: 154, endPoint x: 36, endPoint y: 150, distance: 3.5
click at [36, 154] on td at bounding box center [33, 155] width 12 height 16
checkbox input "true"
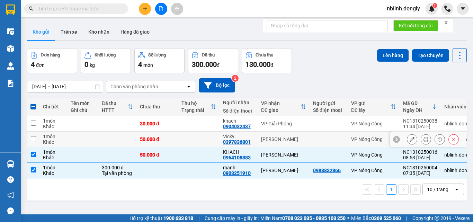
click at [35, 139] on input "checkbox" at bounding box center [33, 138] width 5 height 5
checkbox input "true"
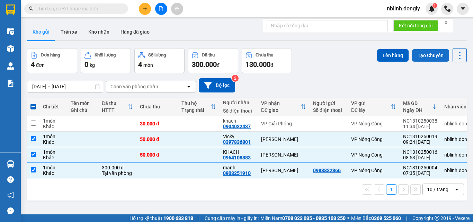
click at [426, 55] on button "Tạo Chuyến" at bounding box center [430, 55] width 37 height 12
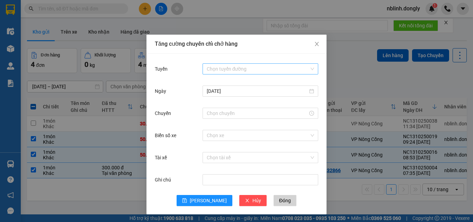
drag, startPoint x: 233, startPoint y: 66, endPoint x: 232, endPoint y: 71, distance: 5.0
click at [233, 66] on input "Tuyến" at bounding box center [258, 69] width 103 height 10
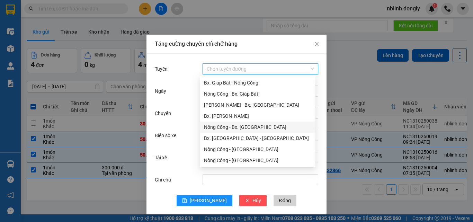
click at [241, 128] on div "Nông Cống - Bx. [GEOGRAPHIC_DATA]" at bounding box center [257, 127] width 107 height 8
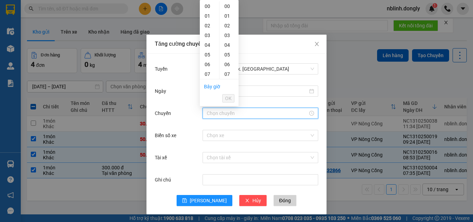
click at [211, 113] on input "Chuyến" at bounding box center [257, 113] width 101 height 8
click at [206, 53] on div "12" at bounding box center [209, 53] width 19 height 10
click at [207, 29] on div "11" at bounding box center [209, 31] width 19 height 10
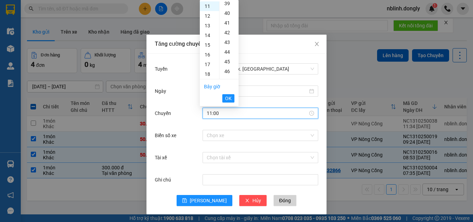
scroll to position [450, 0]
drag, startPoint x: 227, startPoint y: 41, endPoint x: 234, endPoint y: 72, distance: 32.3
click at [228, 42] on div "50" at bounding box center [229, 41] width 19 height 10
type input "11:50"
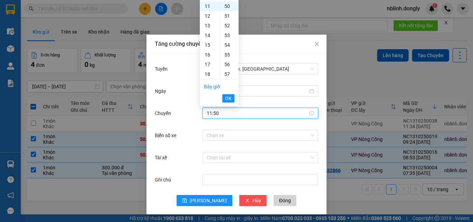
click at [230, 97] on span "OK" at bounding box center [228, 99] width 7 height 8
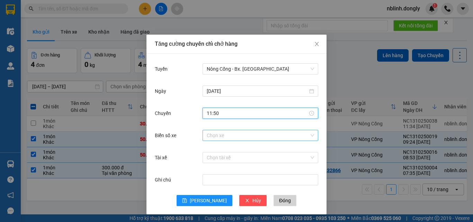
click at [215, 137] on input "Biển số xe" at bounding box center [258, 135] width 103 height 10
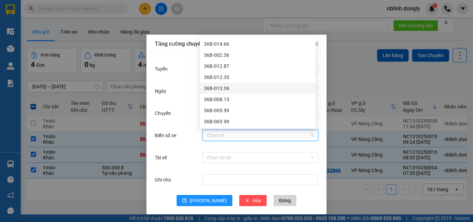
drag, startPoint x: 221, startPoint y: 88, endPoint x: 224, endPoint y: 100, distance: 12.8
click at [221, 89] on div "36B-013.36" at bounding box center [257, 89] width 107 height 8
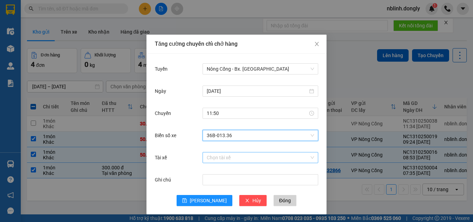
click at [215, 160] on input "Tài xế" at bounding box center [258, 157] width 103 height 10
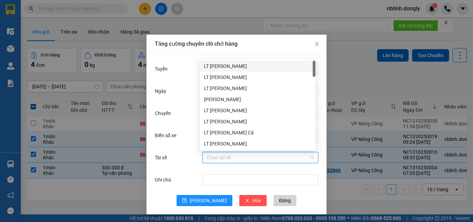
drag, startPoint x: 225, startPoint y: 66, endPoint x: 231, endPoint y: 120, distance: 54.4
click at [225, 66] on div "LT [PERSON_NAME]" at bounding box center [257, 66] width 107 height 8
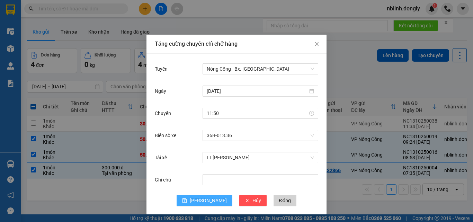
click at [203, 199] on span "[PERSON_NAME]" at bounding box center [208, 201] width 37 height 8
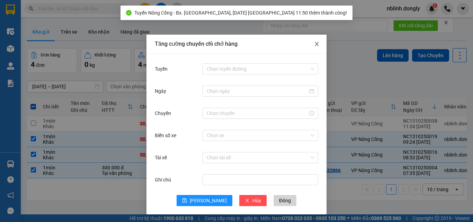
click at [315, 45] on icon "close" at bounding box center [317, 44] width 4 height 4
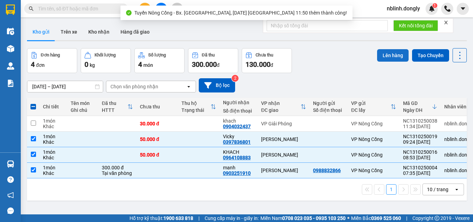
click at [388, 54] on button "Lên hàng" at bounding box center [393, 55] width 32 height 12
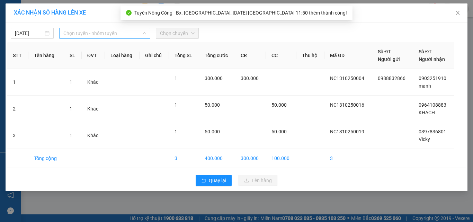
drag, startPoint x: 98, startPoint y: 35, endPoint x: 97, endPoint y: 32, distance: 3.7
click at [98, 53] on div "[DATE] Chọn tuyến - nhóm tuyến LỌC THEO Nhóm tuyến Tuyến Chọn tất cả Danh sách …" at bounding box center [237, 107] width 462 height 169
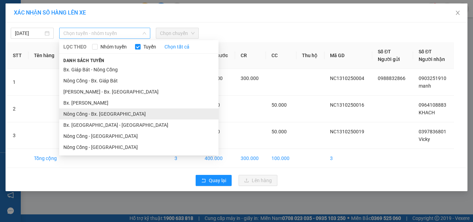
click at [104, 113] on li "Nông Cống - Bx. [GEOGRAPHIC_DATA]" at bounding box center [138, 113] width 159 height 11
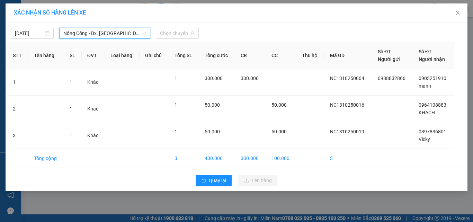
drag, startPoint x: 175, startPoint y: 30, endPoint x: 183, endPoint y: 66, distance: 36.9
click at [176, 32] on span "Chọn chuyến" at bounding box center [177, 33] width 35 height 10
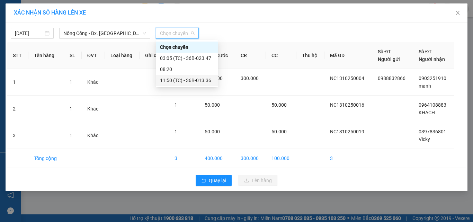
click at [203, 80] on div "11:50 (TC) - 36B-013.36" at bounding box center [187, 81] width 54 height 8
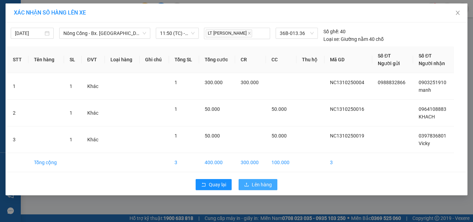
drag, startPoint x: 257, startPoint y: 186, endPoint x: 281, endPoint y: 186, distance: 23.9
click at [261, 186] on span "Lên hàng" at bounding box center [262, 185] width 20 height 8
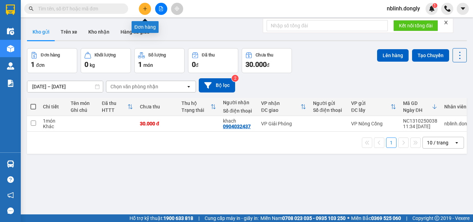
click at [147, 7] on icon "plus" at bounding box center [145, 8] width 5 height 5
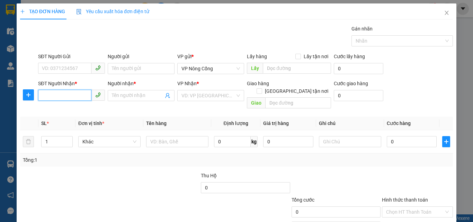
click at [44, 95] on input "SĐT Người Nhận *" at bounding box center [64, 95] width 53 height 11
type input "0"
type input "0977489220"
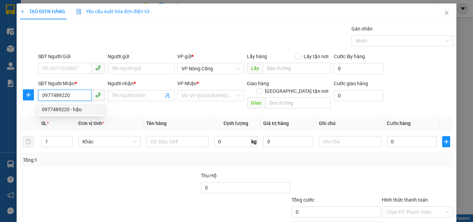
click at [54, 109] on div "0977489220 - hậu" at bounding box center [71, 110] width 58 height 8
type input "hậu"
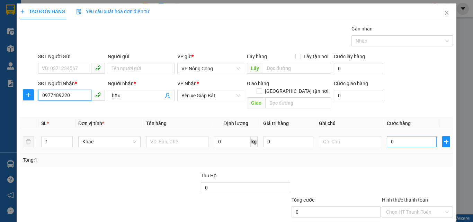
type input "0977489220"
click at [402, 136] on input "0" at bounding box center [412, 141] width 50 height 11
type input "5"
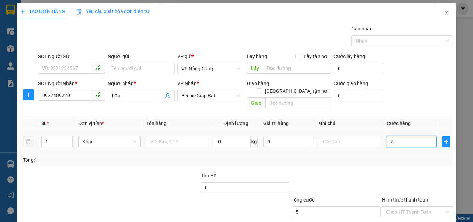
type input "50"
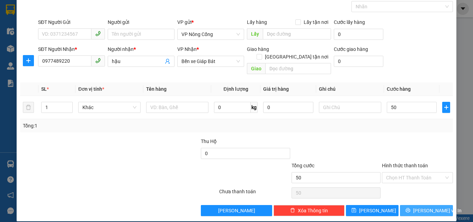
type input "50.000"
click at [429, 207] on span "[PERSON_NAME] và In" at bounding box center [437, 211] width 48 height 8
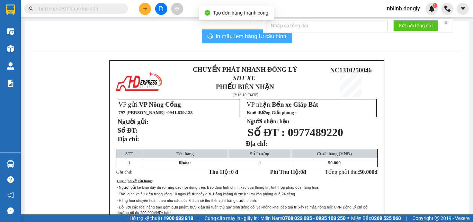
click at [254, 41] on button "In mẫu tem hàng tự cấu hình" at bounding box center [247, 36] width 90 height 14
